Goal: Transaction & Acquisition: Purchase product/service

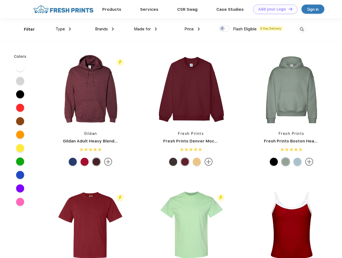
click at [273, 9] on link "Add your Logo Design Tool" at bounding box center [275, 9] width 44 height 9
click at [0, 0] on div "Design Tool" at bounding box center [0, 0] width 0 height 0
click at [288, 9] on link "Add your Logo Design Tool" at bounding box center [275, 9] width 44 height 9
click at [26, 29] on div "Filter" at bounding box center [29, 29] width 11 height 6
click at [63, 29] on span "Type" at bounding box center [60, 29] width 9 height 5
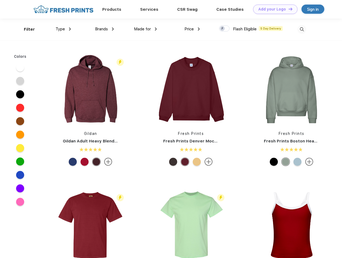
click at [104, 29] on span "Brands" at bounding box center [101, 29] width 13 height 5
click at [146, 29] on span "Made for" at bounding box center [142, 29] width 17 height 5
click at [192, 29] on span "Price" at bounding box center [188, 29] width 9 height 5
click at [224, 29] on div at bounding box center [224, 29] width 10 height 6
click at [223, 29] on input "checkbox" at bounding box center [220, 26] width 3 height 3
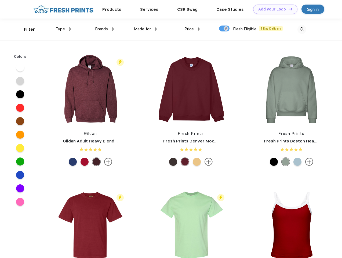
click at [302, 29] on img at bounding box center [301, 29] width 9 height 9
